Goal: Find specific page/section

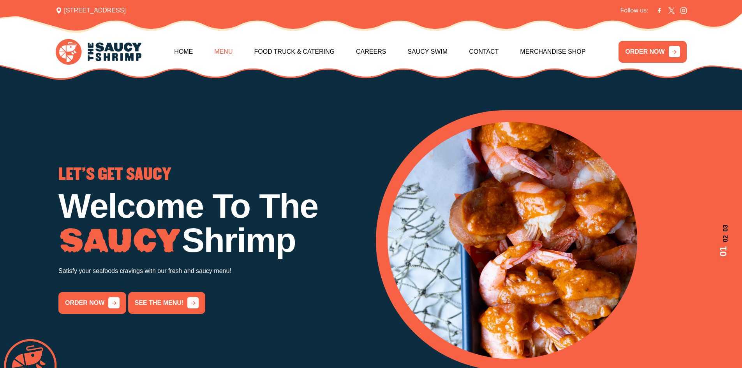
click at [231, 48] on link "Menu" at bounding box center [223, 51] width 18 height 33
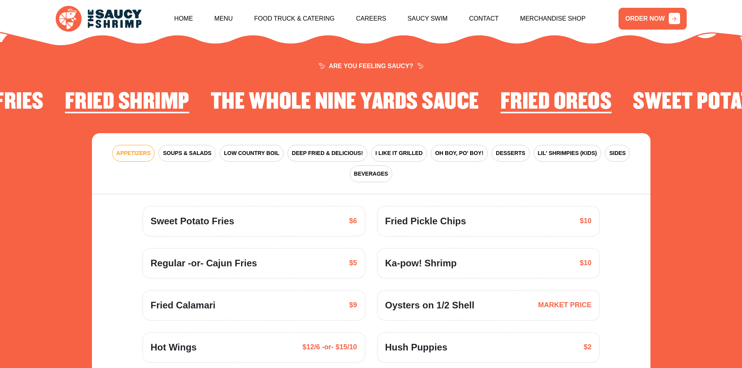
scroll to position [1144, 0]
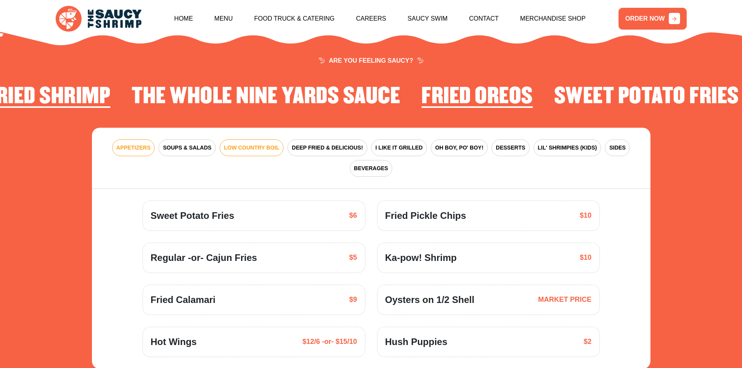
click at [242, 144] on span "LOW COUNTRY BOIL" at bounding box center [251, 148] width 55 height 8
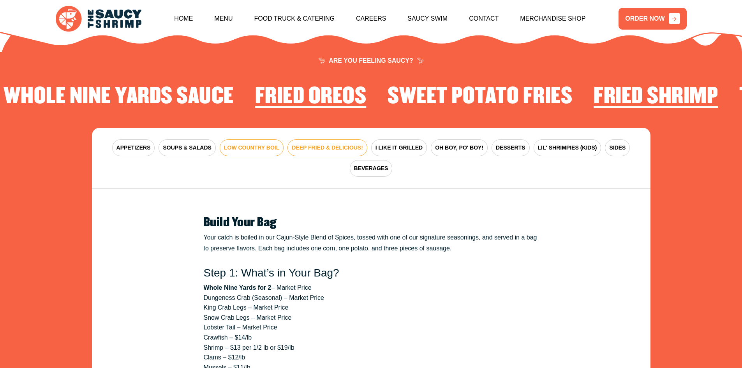
click at [325, 144] on span "DEEP FRIED & DELICIOUS!" at bounding box center [327, 148] width 71 height 8
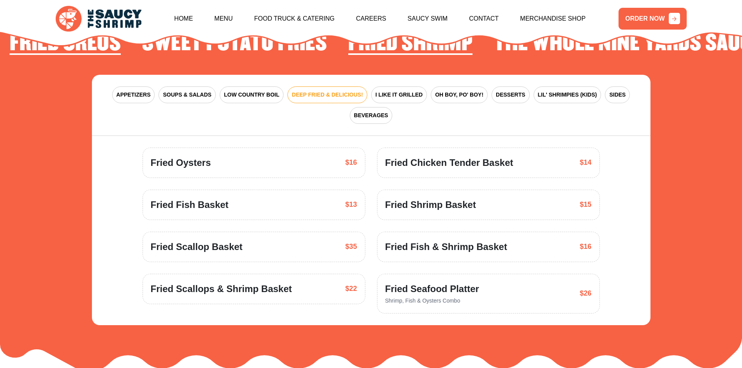
scroll to position [1183, 0]
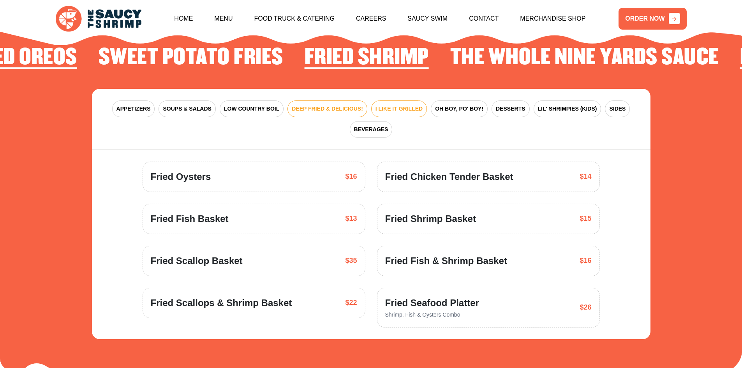
click at [392, 105] on span "I LIKE IT GRILLED" at bounding box center [398, 109] width 47 height 8
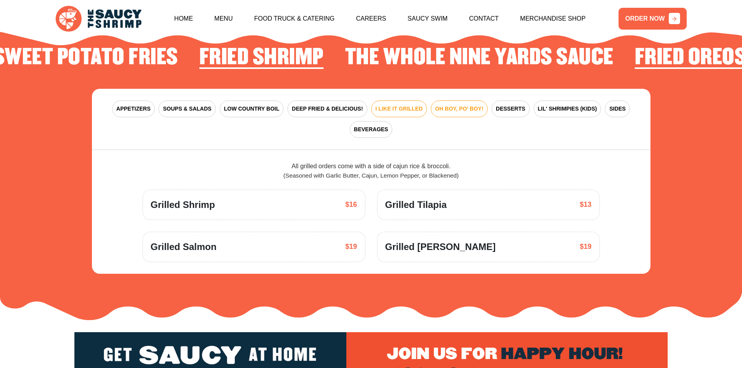
click at [446, 105] on span "OH BOY, PO' BOY!" at bounding box center [459, 109] width 48 height 8
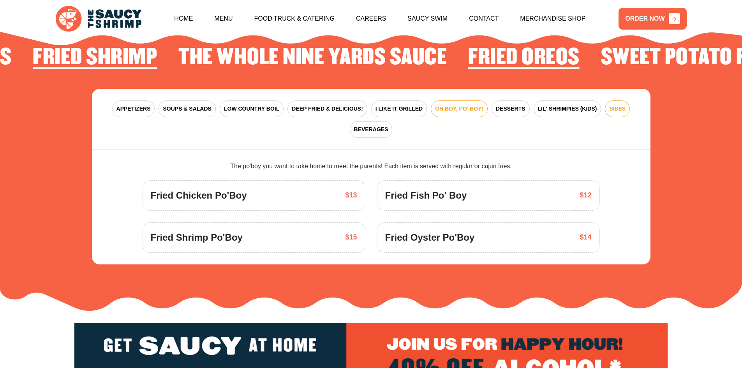
click at [619, 105] on span "SIDES" at bounding box center [617, 109] width 16 height 8
